Goal: Task Accomplishment & Management: Use online tool/utility

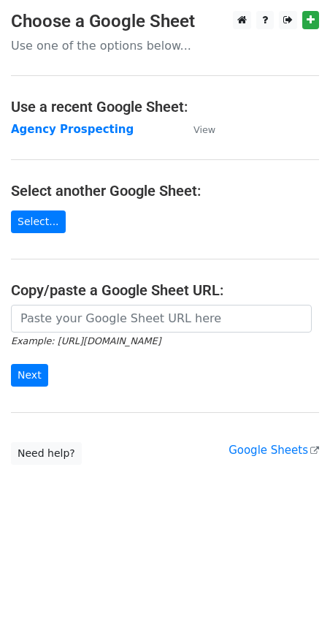
click at [84, 118] on main "Choose a Google Sheet Use one of the options below... Use a recent Google Sheet…" at bounding box center [165, 238] width 330 height 454
click at [83, 119] on main "Choose a Google Sheet Use one of the options below... Use a recent Google Sheet…" at bounding box center [165, 238] width 330 height 454
click at [80, 129] on strong "Agency Prospecting" at bounding box center [72, 129] width 123 height 13
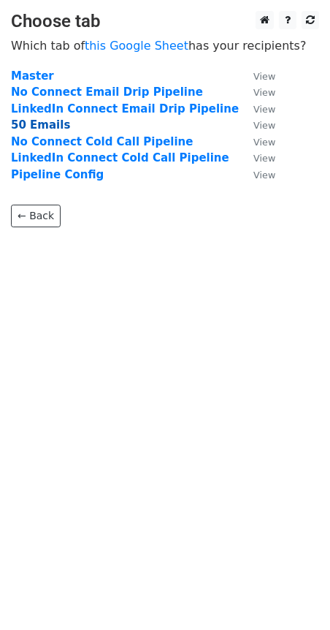
click at [37, 121] on strong "50 Emails" at bounding box center [40, 124] width 59 height 13
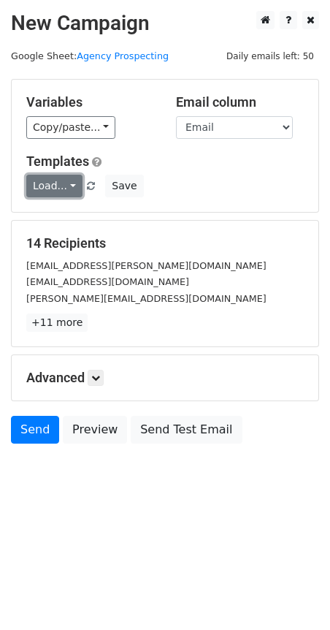
click at [49, 193] on link "Load..." at bounding box center [54, 186] width 56 height 23
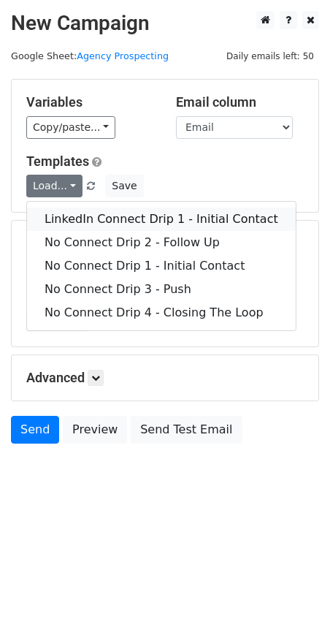
click at [112, 218] on link "LinkedIn Connect Drip 1 - Initial Contact" at bounding box center [161, 218] width 269 height 23
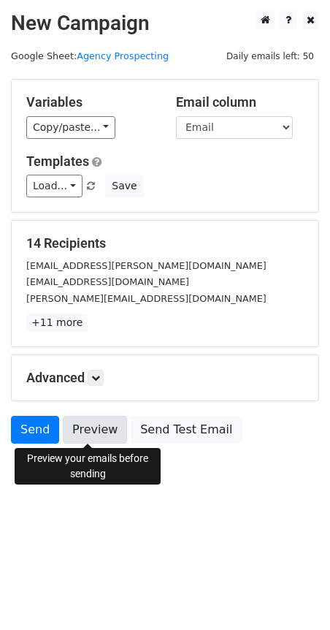
click at [102, 436] on link "Preview" at bounding box center [95, 430] width 64 height 28
